Goal: Task Accomplishment & Management: Use online tool/utility

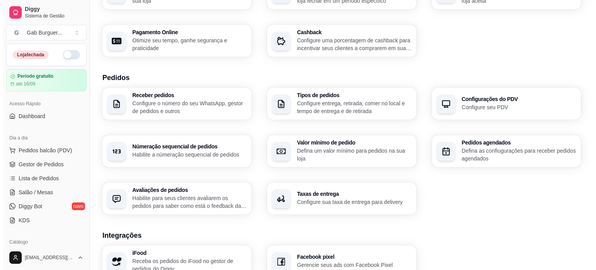
scroll to position [288, 0]
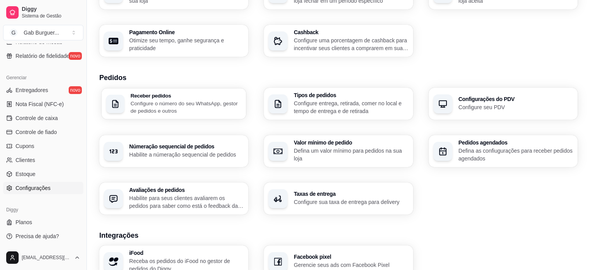
click at [220, 116] on div "Receber pedidos Configure o número do seu WhatsApp, gestor de pedidos e outros" at bounding box center [174, 103] width 145 height 31
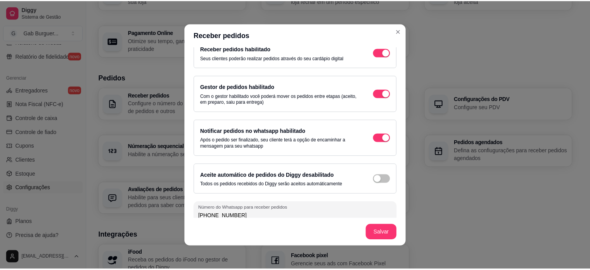
scroll to position [20, 0]
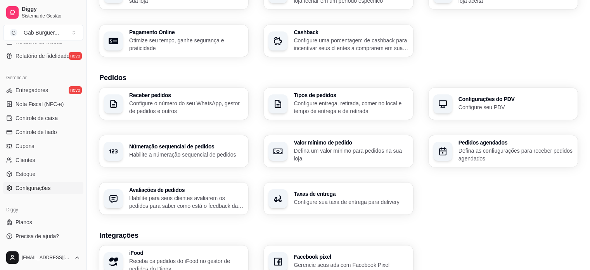
click at [328, 104] on p "Configure entrega, retirada, comer no local e tempo de entrega e de retirada" at bounding box center [351, 107] width 114 height 16
click at [442, 112] on div "button" at bounding box center [442, 103] width 19 height 19
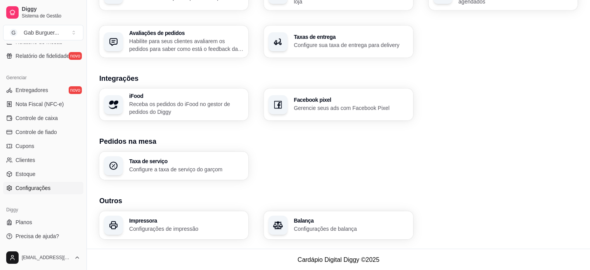
scroll to position [273, 0]
click at [32, 235] on span "Precisa de ajuda?" at bounding box center [37, 236] width 43 height 8
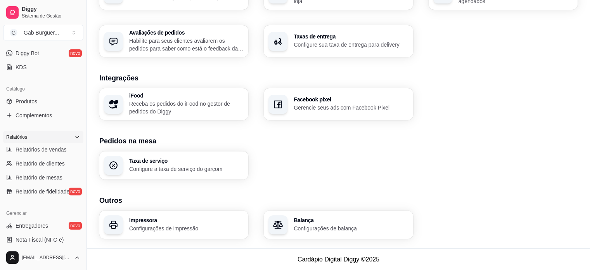
scroll to position [133, 0]
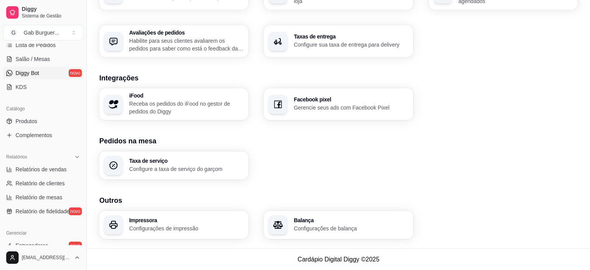
click at [48, 77] on link "Diggy Bot novo" at bounding box center [43, 73] width 80 height 12
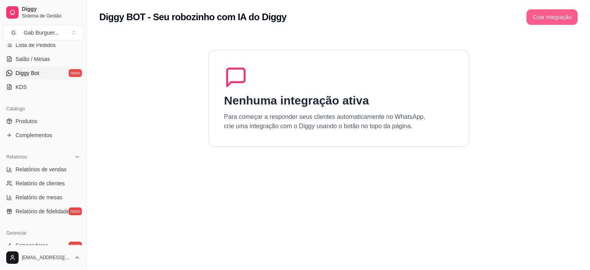
click at [543, 21] on button "Criar integração" at bounding box center [551, 17] width 51 height 16
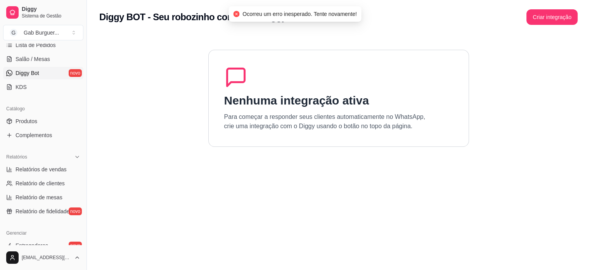
click at [315, 15] on span "Ocorreu um erro inesperado. Tente novamente!" at bounding box center [299, 14] width 114 height 6
click at [116, 19] on h2 "Diggy BOT - Seu robozinho com IA do Diggy" at bounding box center [192, 17] width 187 height 12
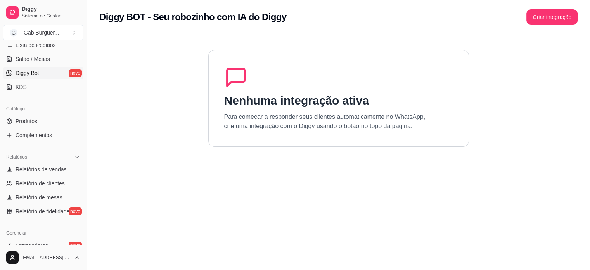
click at [90, 19] on div "Diggy BOT - Seu robozinho com IA do Diggy Criar integração" at bounding box center [338, 14] width 503 height 29
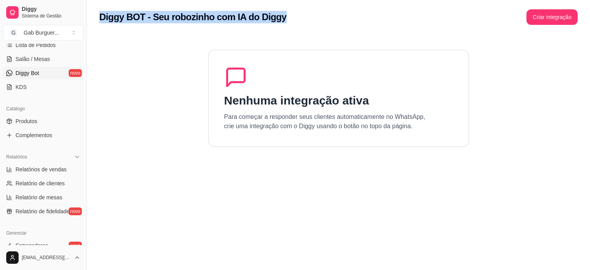
drag, startPoint x: 92, startPoint y: 16, endPoint x: 315, endPoint y: 21, distance: 223.0
click at [315, 21] on div "Diggy BOT - Seu robozinho com IA do Diggy Criar integração" at bounding box center [338, 14] width 503 height 29
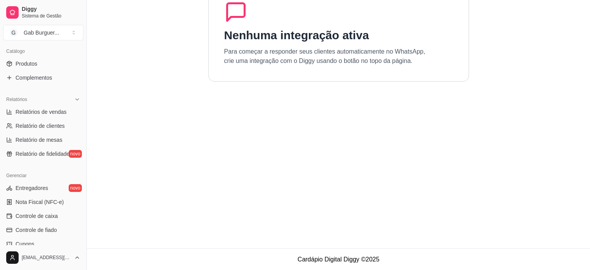
scroll to position [288, 0]
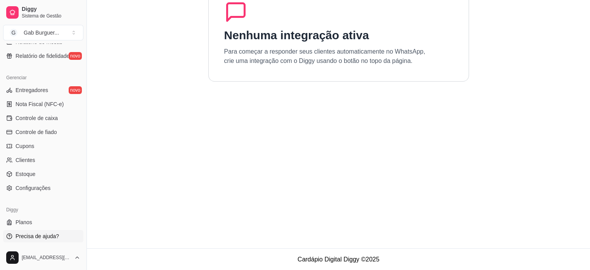
click at [53, 241] on link "Precisa de ajuda?" at bounding box center [43, 236] width 80 height 12
